Goal: Task Accomplishment & Management: Use online tool/utility

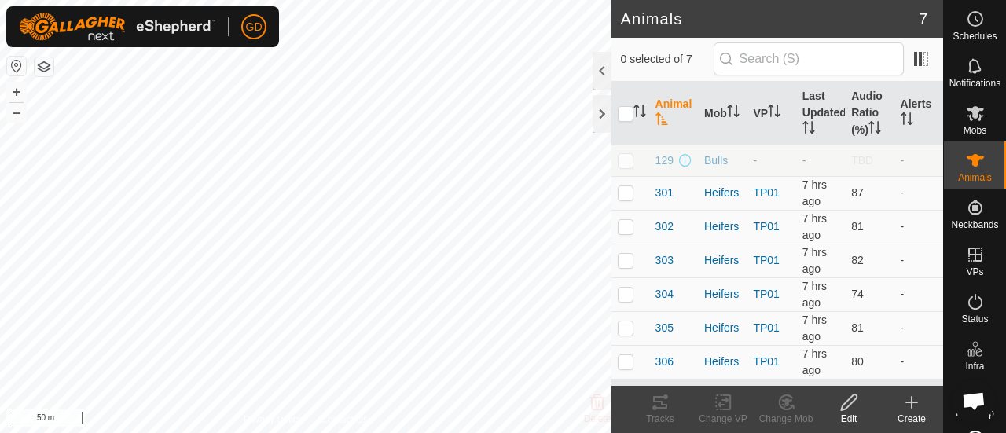
scroll to position [2368, 0]
click at [15, 87] on button "+" at bounding box center [16, 92] width 19 height 19
checkbox input "true"
click at [658, 402] on icon at bounding box center [660, 402] width 14 height 13
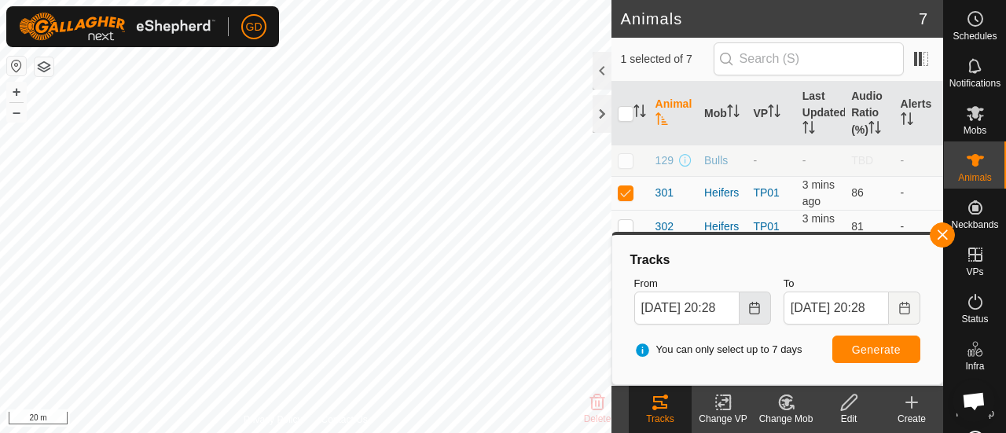
click at [751, 311] on icon "Choose Date" at bounding box center [754, 308] width 13 height 13
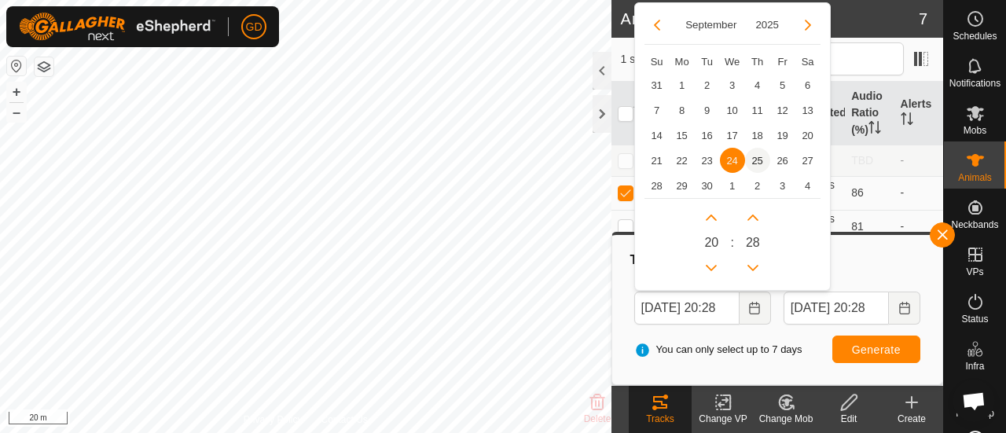
scroll to position [0, 0]
click at [757, 160] on span "25" at bounding box center [757, 160] width 25 height 25
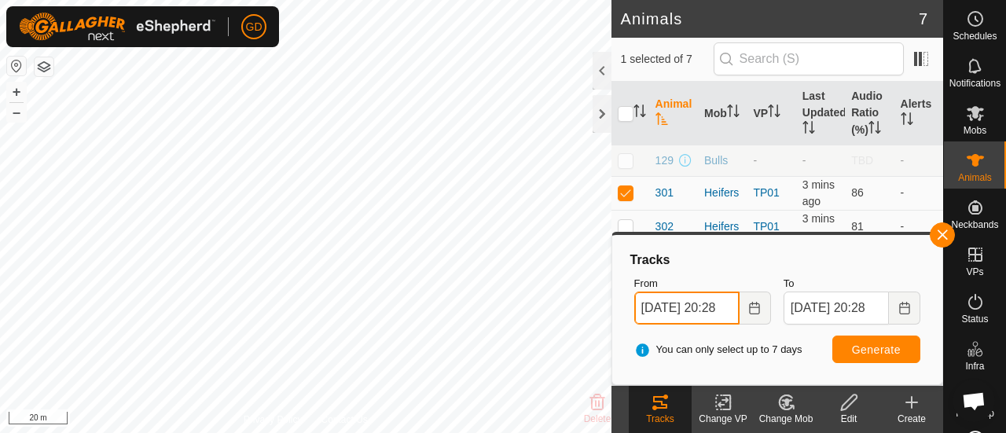
scroll to position [0, 14]
drag, startPoint x: 715, startPoint y: 307, endPoint x: 695, endPoint y: 306, distance: 20.5
click at [695, 306] on input "[DATE] 20:28" at bounding box center [686, 308] width 105 height 33
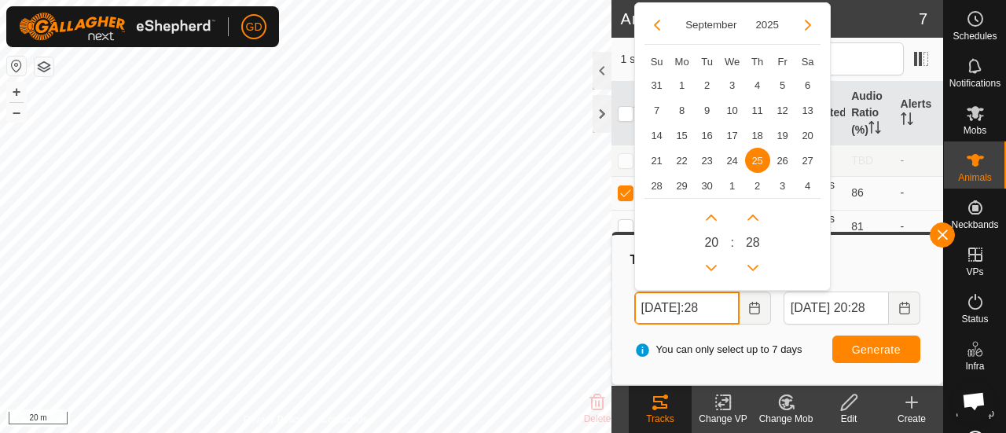
scroll to position [0, 0]
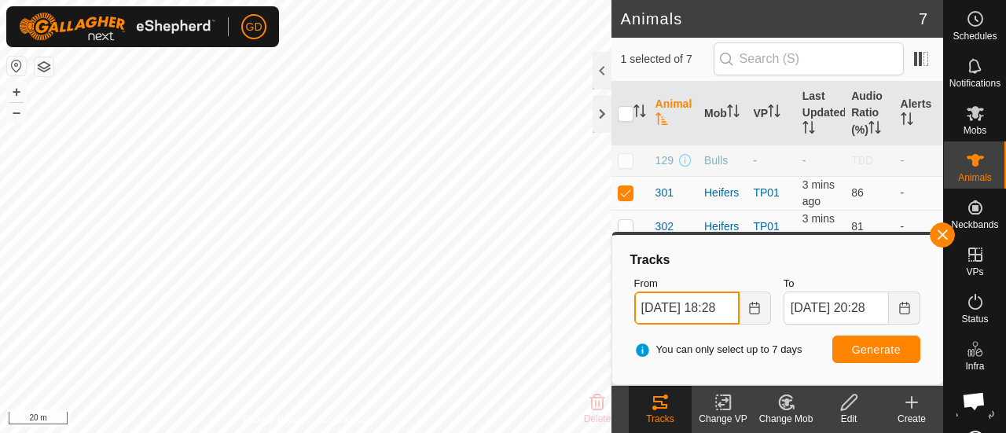
type input "[DATE] 18:28"
click at [874, 348] on span "Generate" at bounding box center [876, 350] width 49 height 13
click at [630, 191] on p-checkbox at bounding box center [626, 192] width 16 height 13
checkbox input "false"
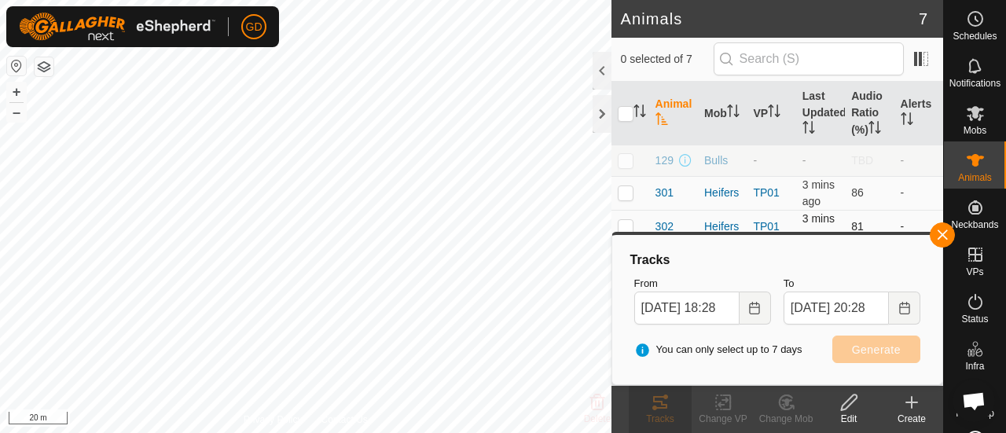
click at [626, 226] on p-checkbox at bounding box center [626, 226] width 16 height 13
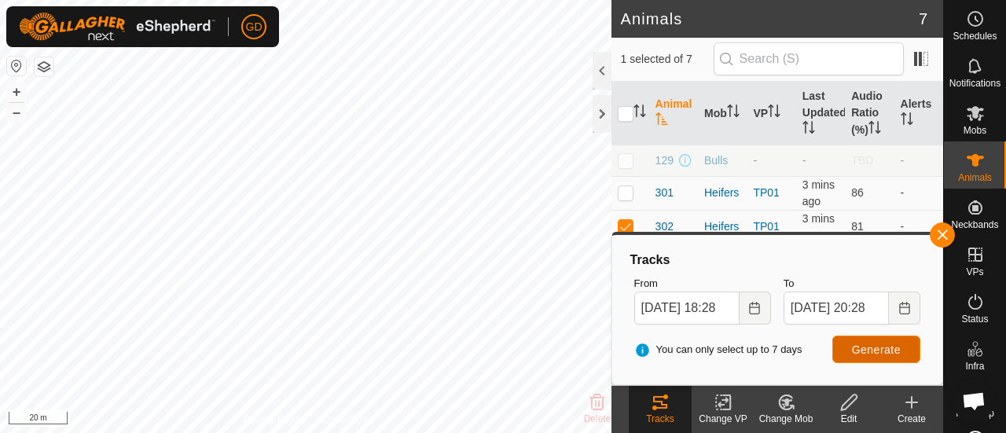
click at [868, 346] on span "Generate" at bounding box center [876, 350] width 49 height 13
click at [623, 226] on p-checkbox at bounding box center [626, 226] width 16 height 13
checkbox input "false"
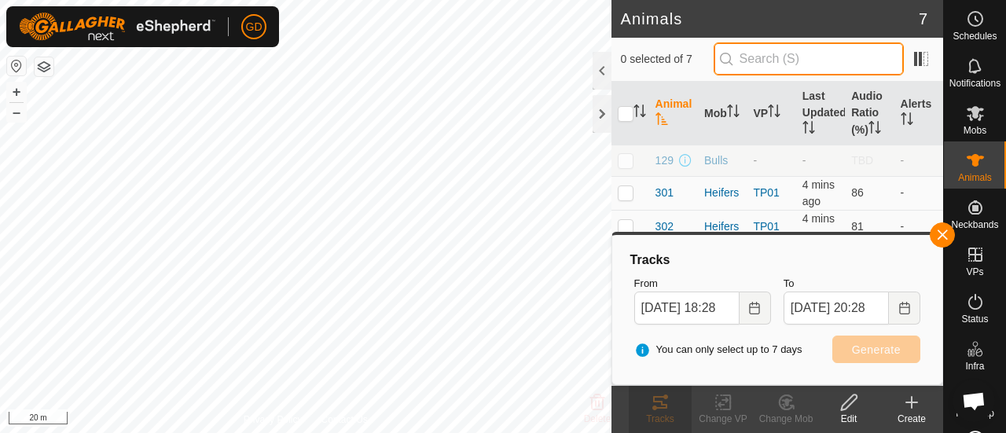
click at [782, 59] on input "text" at bounding box center [809, 58] width 190 height 33
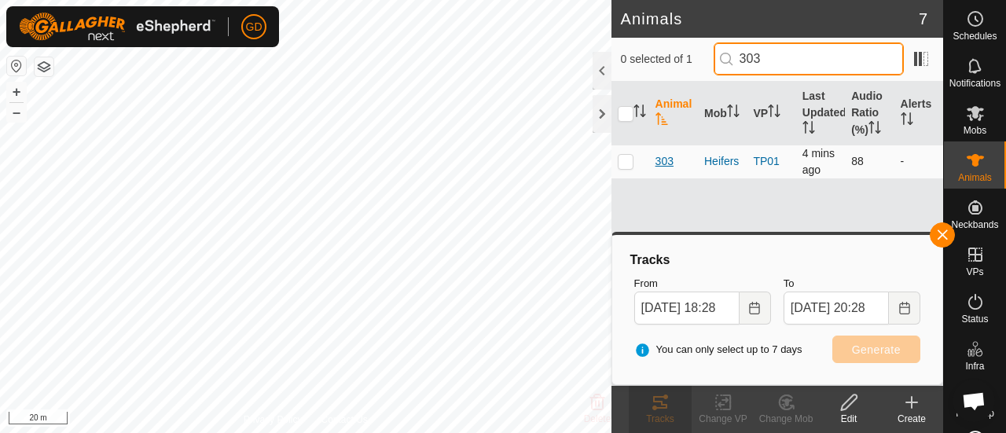
type input "303"
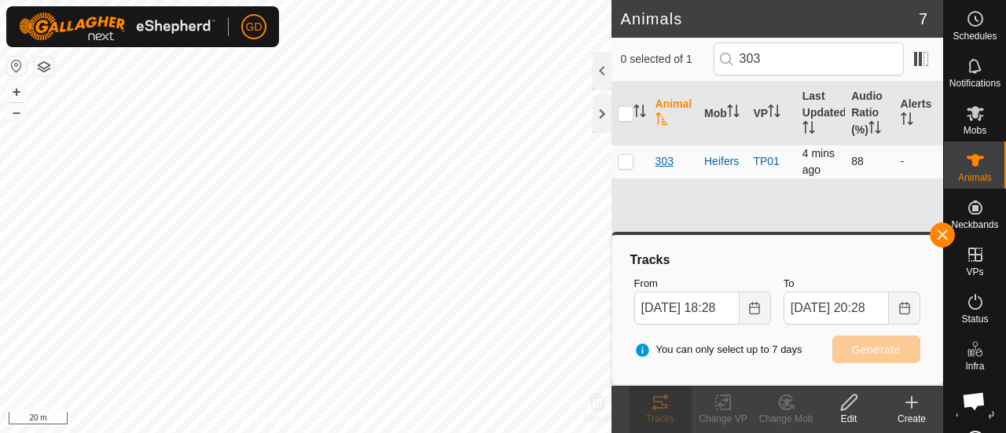
click at [668, 160] on span "303" at bounding box center [665, 161] width 18 height 17
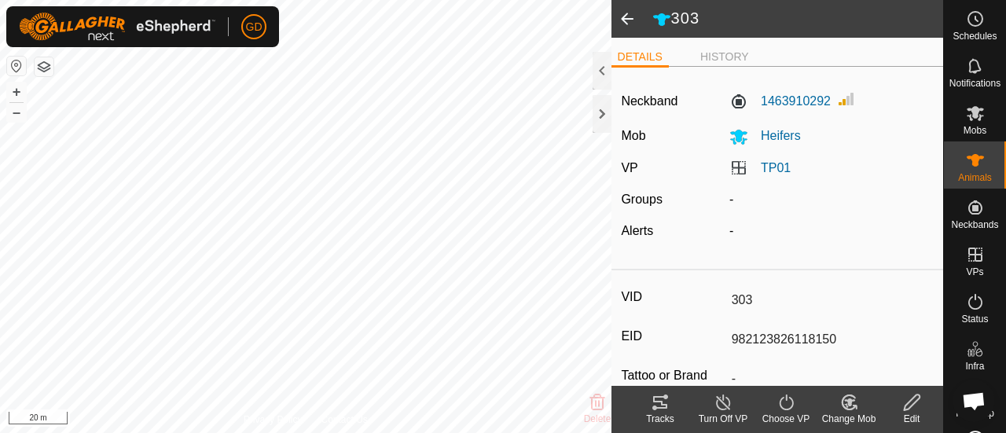
click at [627, 20] on span at bounding box center [627, 19] width 31 height 38
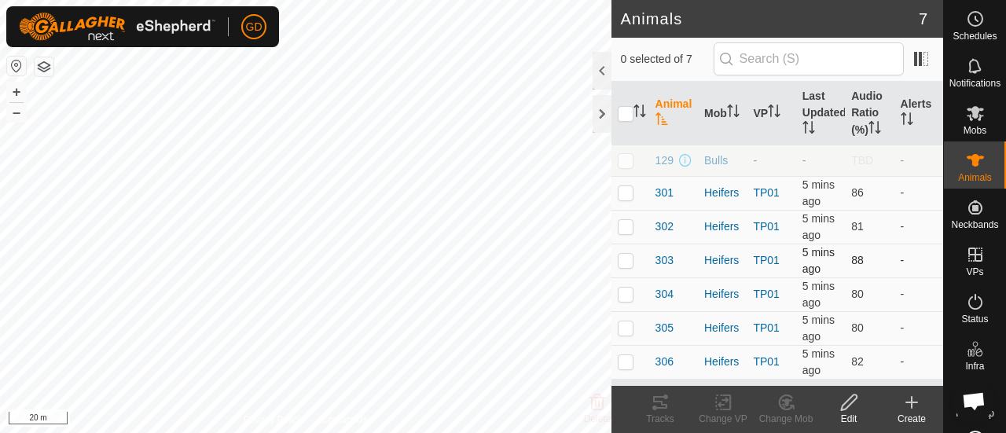
click at [627, 257] on p-checkbox at bounding box center [626, 260] width 16 height 13
checkbox input "true"
click at [659, 408] on icon at bounding box center [660, 402] width 14 height 13
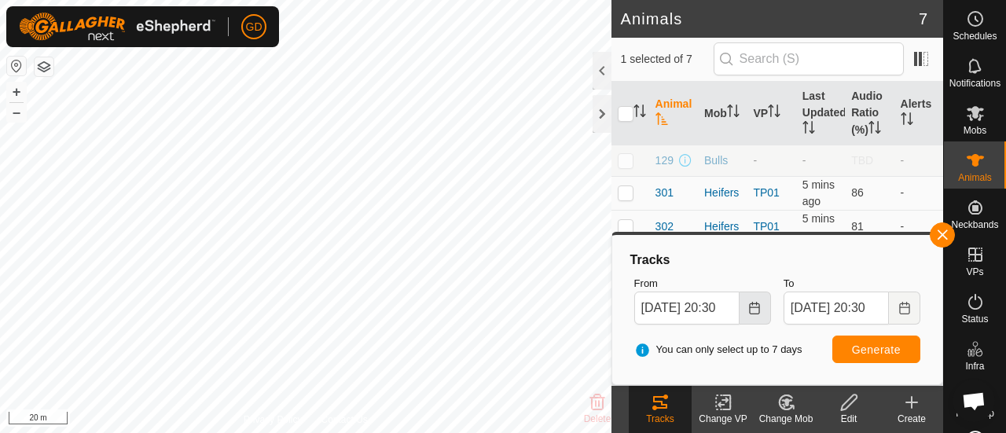
click at [753, 307] on icon "Choose Date" at bounding box center [754, 308] width 13 height 13
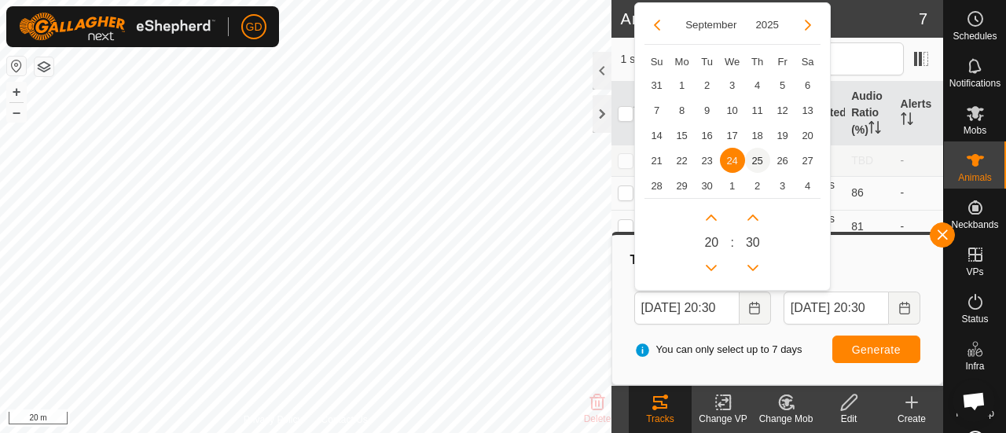
click at [755, 157] on span "25" at bounding box center [757, 160] width 25 height 25
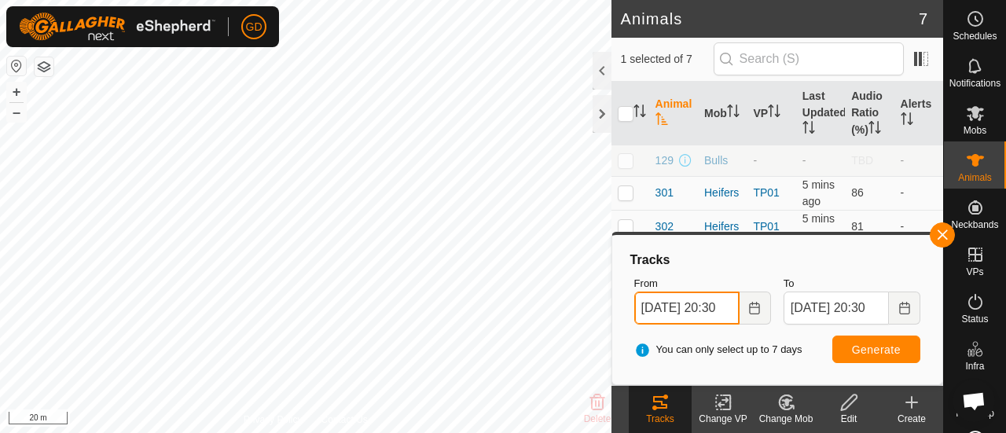
click at [714, 307] on input "[DATE] 20:30" at bounding box center [686, 308] width 105 height 33
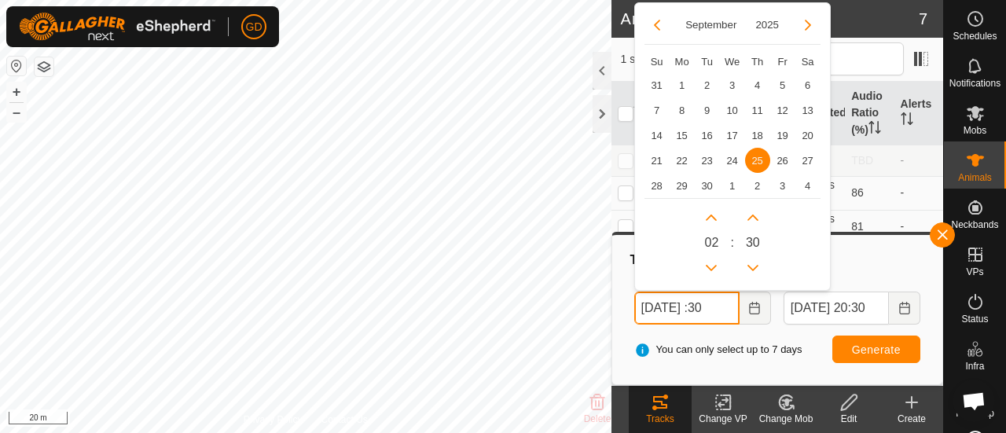
scroll to position [0, 0]
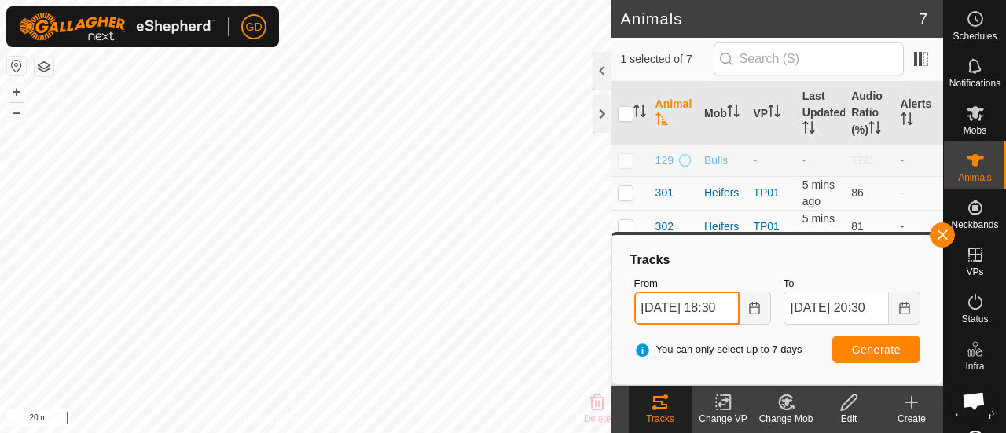
type input "[DATE] 18:30"
click at [873, 341] on button "Generate" at bounding box center [876, 350] width 88 height 28
click at [939, 233] on button "button" at bounding box center [942, 234] width 25 height 25
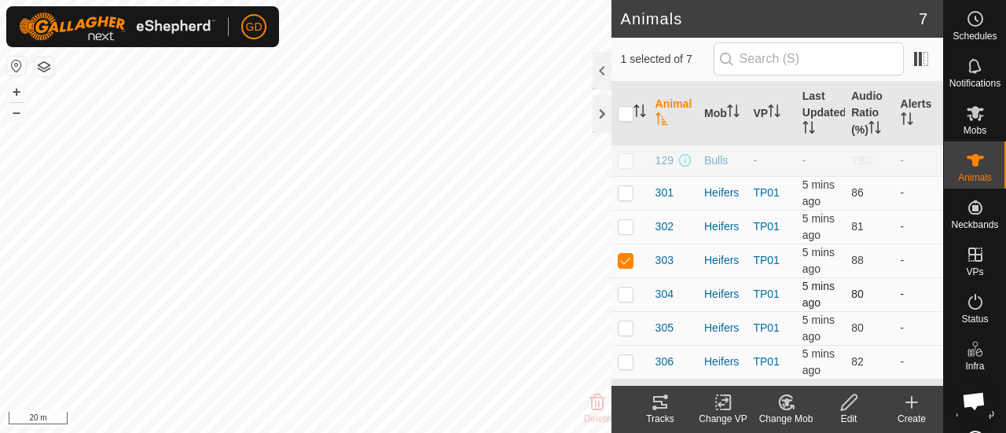
click at [630, 288] on p-checkbox at bounding box center [626, 294] width 16 height 13
checkbox input "true"
click at [627, 257] on p-checkbox at bounding box center [626, 260] width 16 height 13
checkbox input "false"
click at [660, 409] on icon at bounding box center [660, 402] width 14 height 13
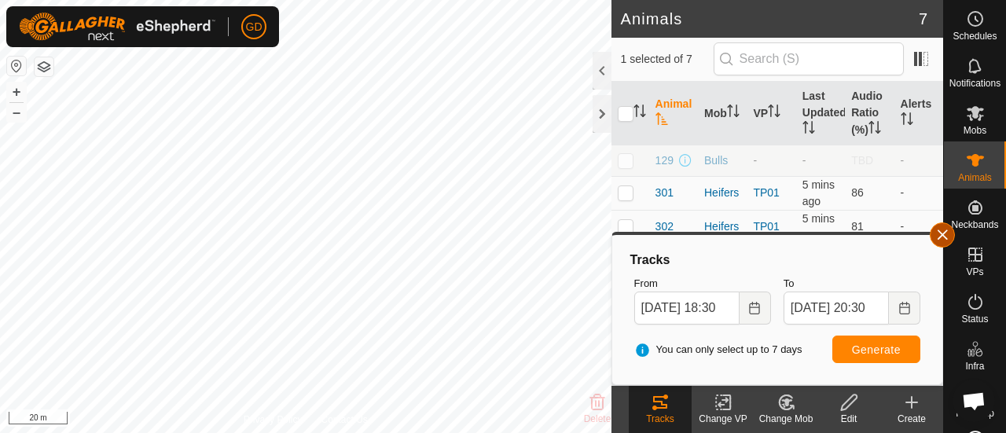
click at [942, 234] on button "button" at bounding box center [942, 234] width 25 height 25
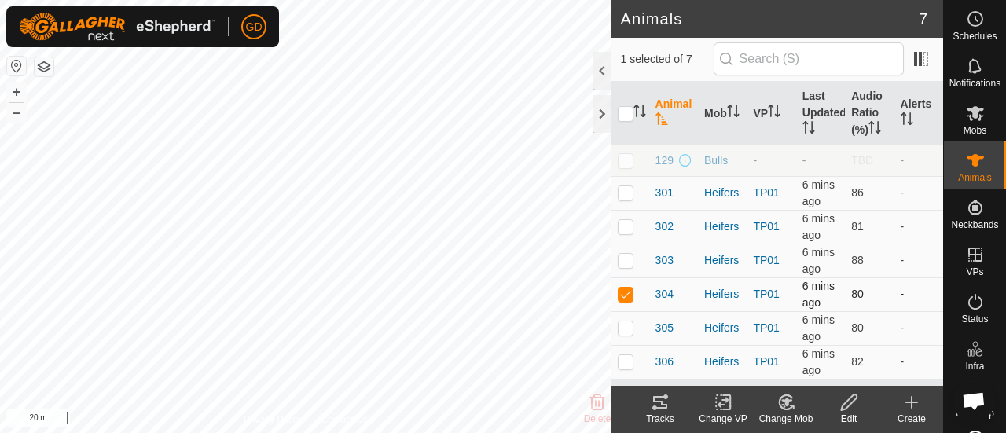
click at [628, 296] on p-checkbox at bounding box center [626, 294] width 16 height 13
checkbox input "false"
click at [623, 322] on p-checkbox at bounding box center [626, 328] width 16 height 13
checkbox input "true"
click at [659, 399] on icon at bounding box center [660, 402] width 19 height 19
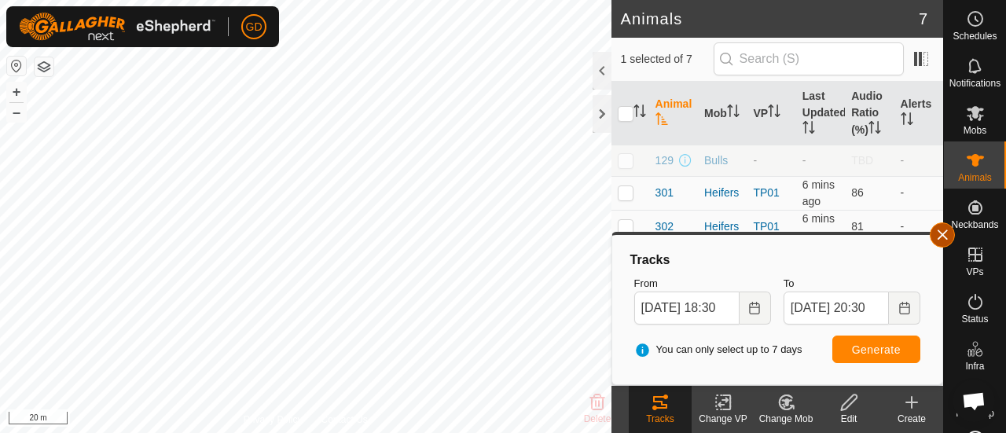
click at [940, 235] on button "button" at bounding box center [942, 234] width 25 height 25
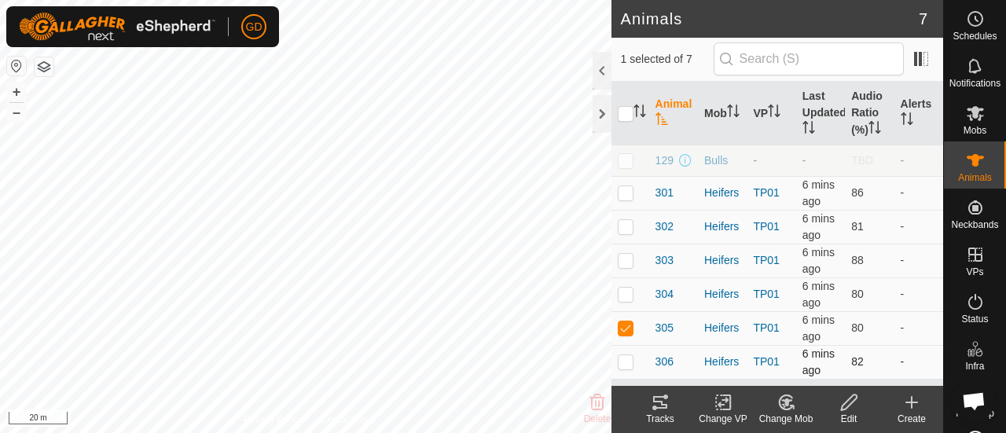
click at [627, 362] on p-checkbox at bounding box center [626, 361] width 16 height 13
checkbox input "true"
click at [630, 323] on p-checkbox at bounding box center [626, 328] width 16 height 13
checkbox input "false"
click at [656, 404] on icon at bounding box center [660, 402] width 19 height 19
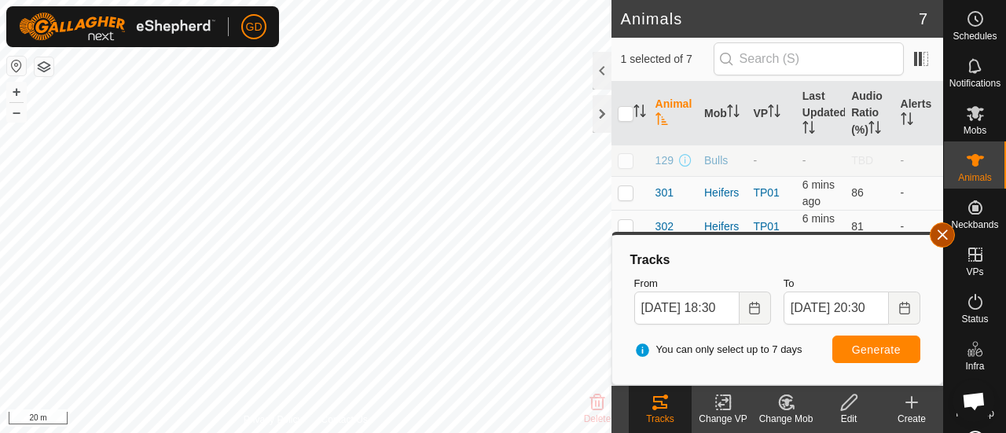
click at [942, 233] on button "button" at bounding box center [942, 234] width 25 height 25
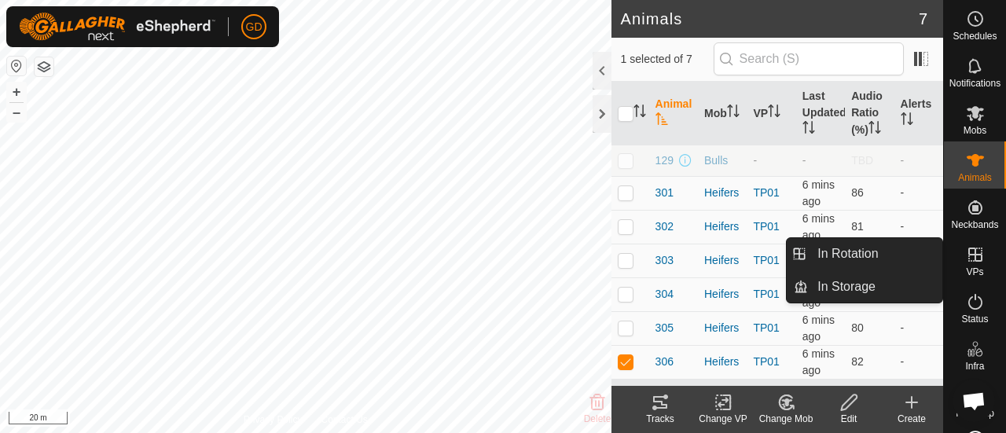
click at [968, 253] on icon at bounding box center [975, 255] width 14 height 14
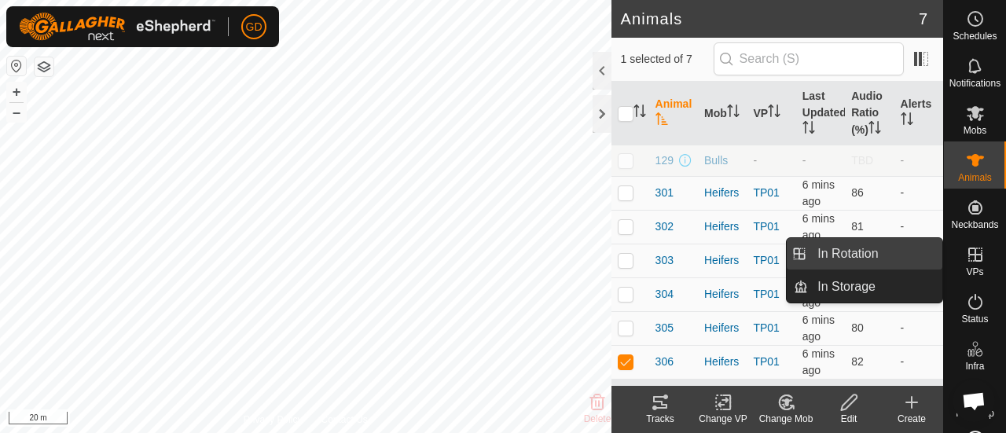
click at [841, 252] on link "In Rotation" at bounding box center [875, 253] width 134 height 31
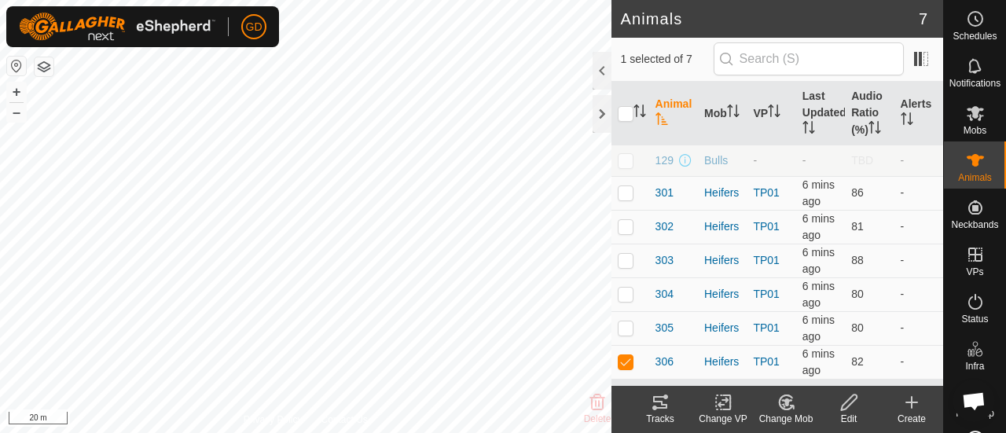
click at [943, 432] on p-menu "In Rotation In Storage" at bounding box center [943, 433] width 0 height 0
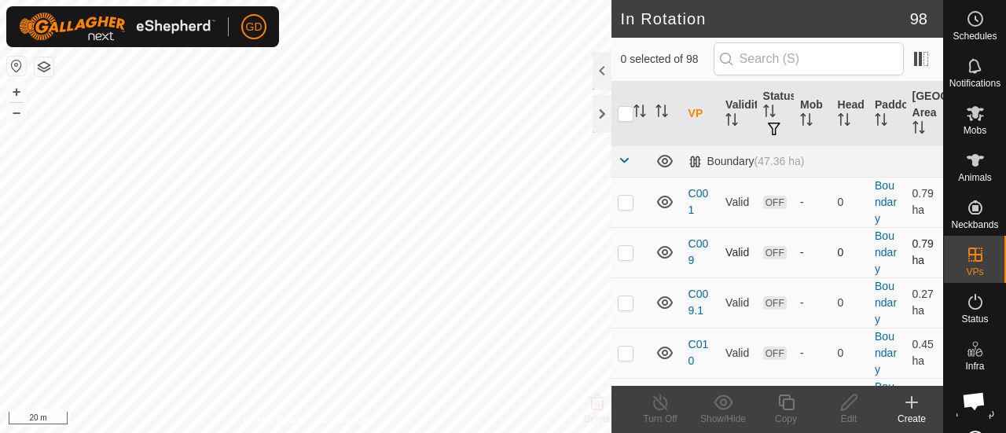
checkbox input "true"
checkbox input "false"
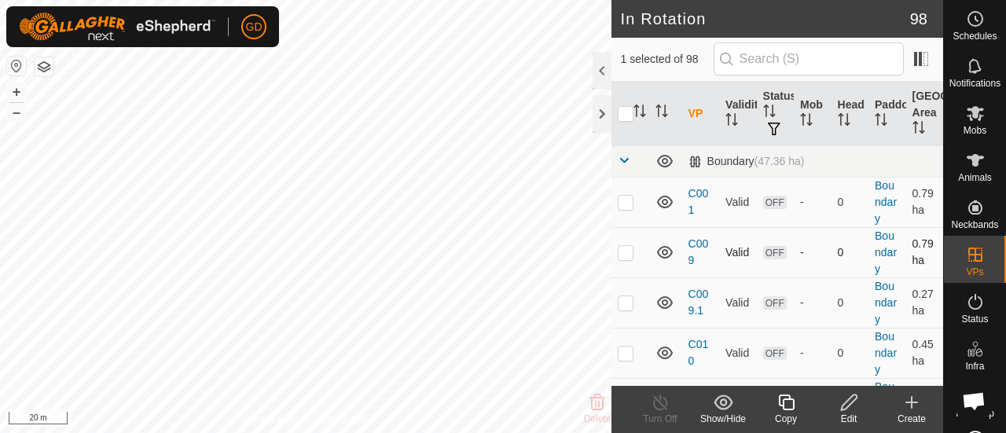
checkbox input "true"
checkbox input "false"
click at [17, 90] on button "+" at bounding box center [16, 92] width 19 height 19
click at [17, 114] on button "–" at bounding box center [16, 112] width 19 height 19
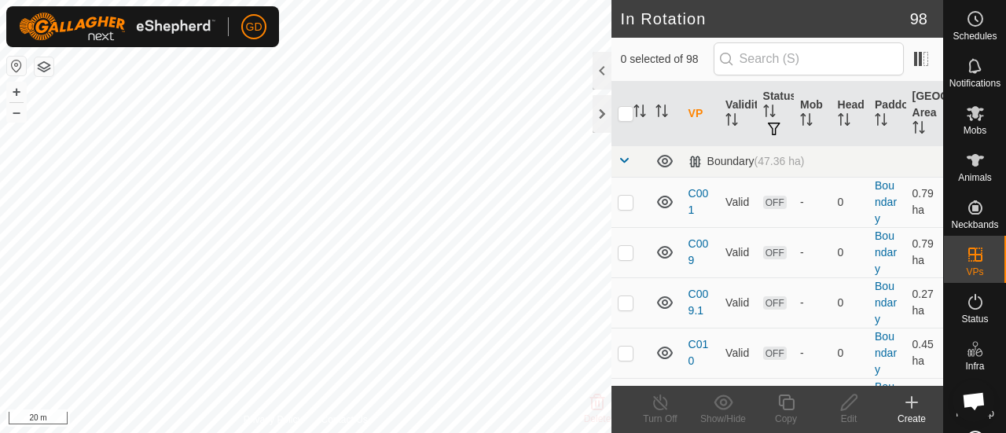
scroll to position [2368, 0]
click at [623, 160] on span at bounding box center [624, 160] width 13 height 13
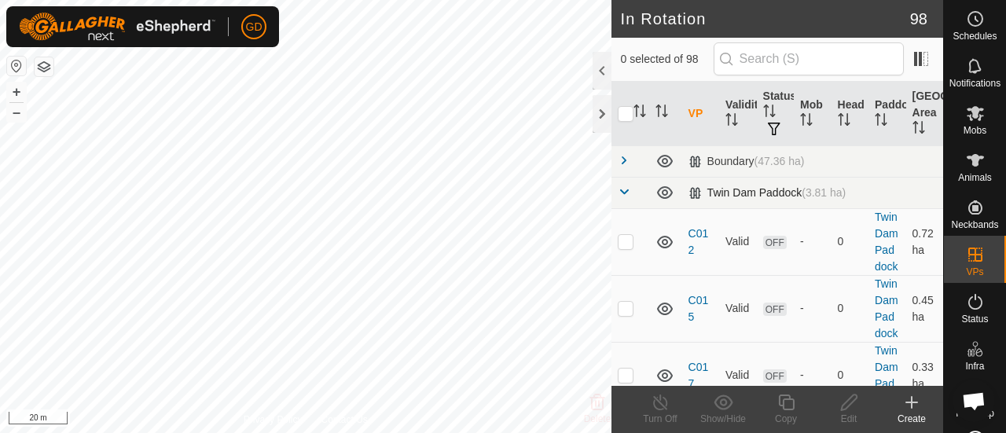
click at [626, 189] on span at bounding box center [624, 192] width 13 height 13
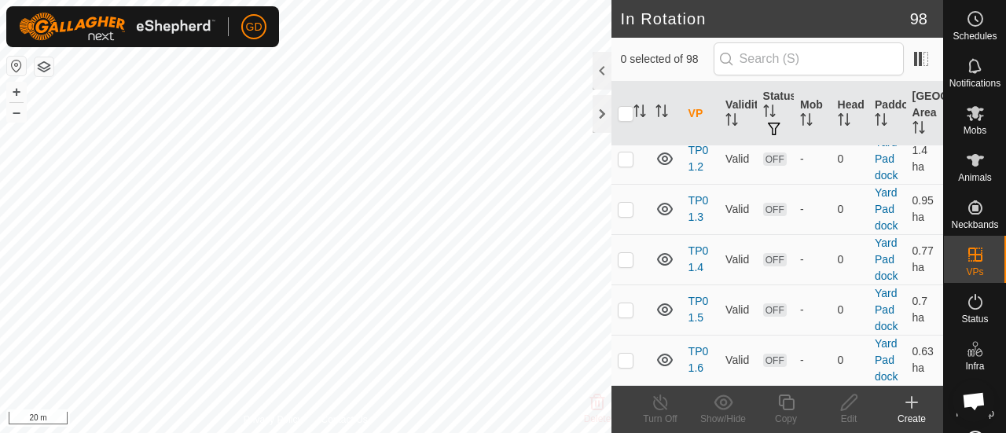
scroll to position [546, 0]
click at [629, 115] on p-checkbox at bounding box center [626, 108] width 16 height 13
checkbox input "false"
